Goal: Find specific page/section: Find specific page/section

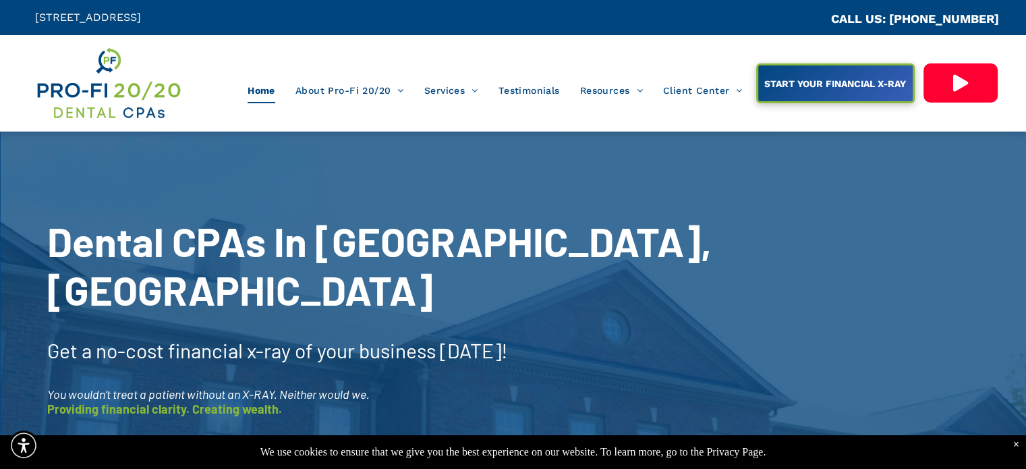
click at [710, 94] on span "Client Center" at bounding box center [703, 91] width 80 height 26
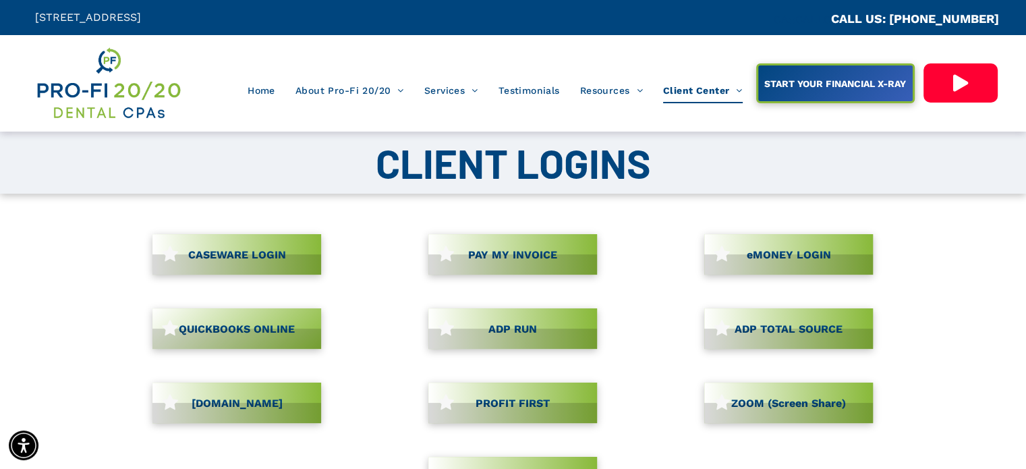
click at [259, 258] on link "CASEWARE LOGIN" at bounding box center [236, 254] width 169 height 40
click at [141, 18] on span "[STREET_ADDRESS]" at bounding box center [88, 17] width 106 height 13
copy div "[STREET_ADDRESS]"
